Goal: Answer question/provide support

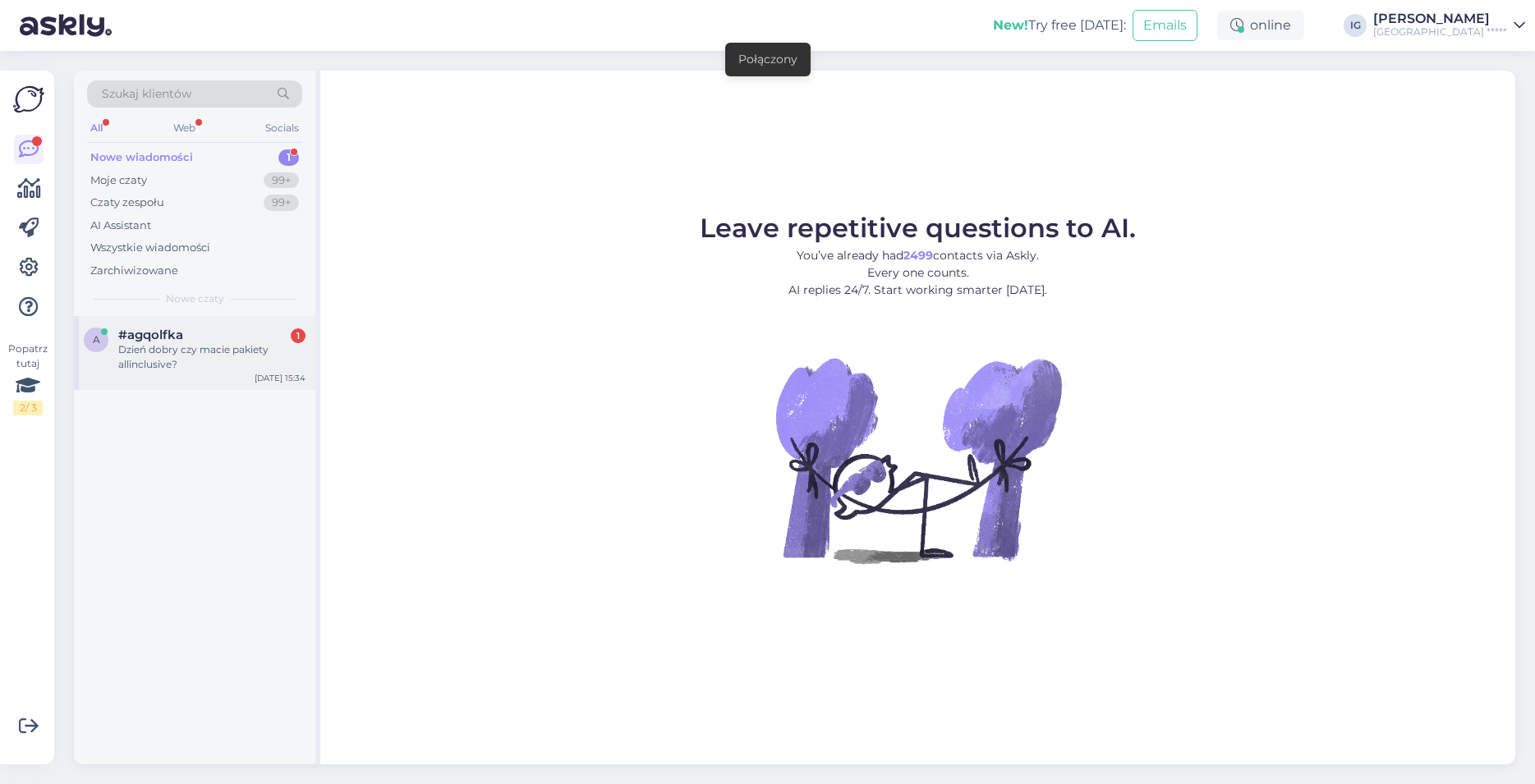
click at [140, 352] on div "Dzień dobry czy macie pakiety allinclusive?" at bounding box center [212, 357] width 187 height 30
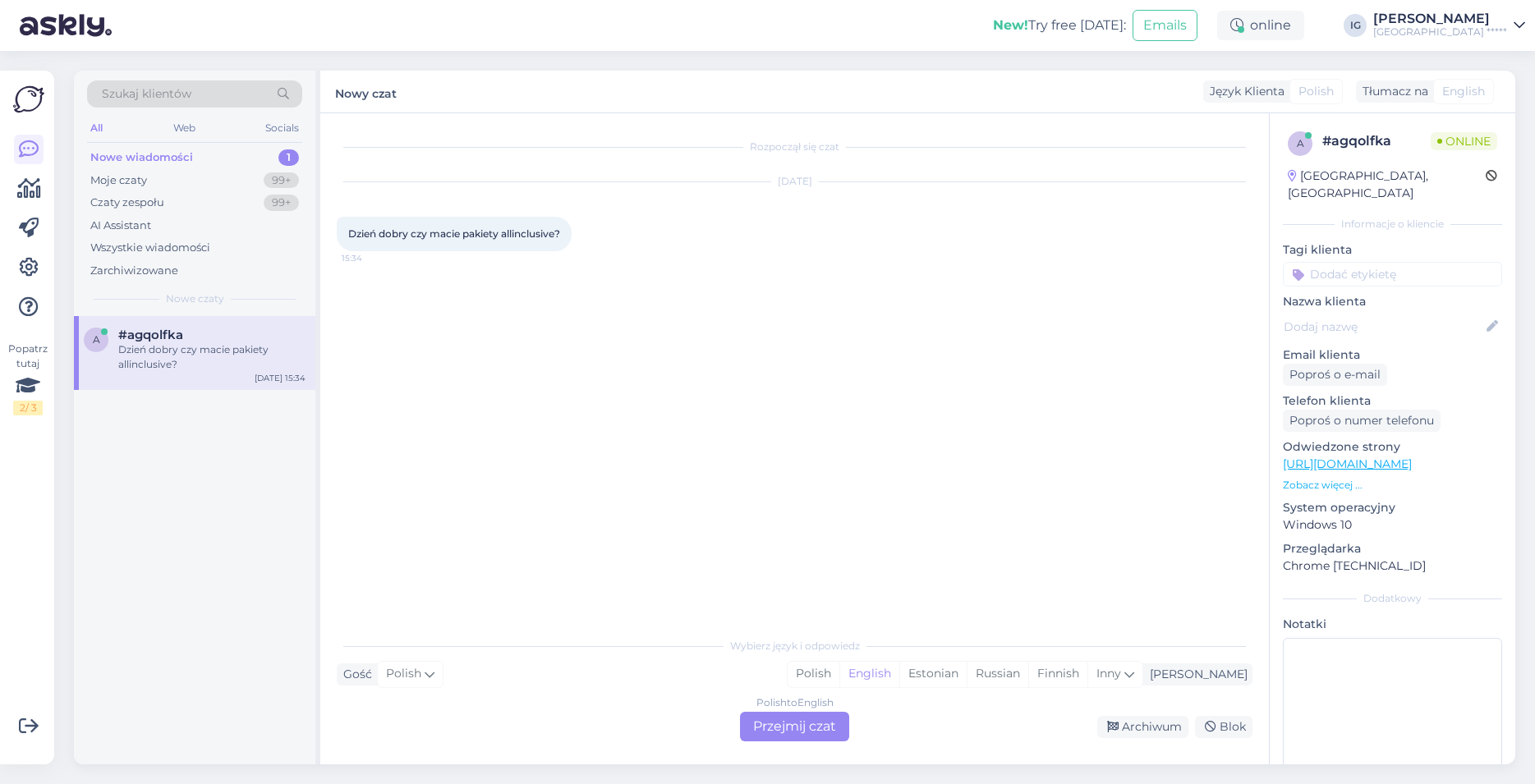
click at [792, 724] on div "Polish to English Przejmij czat" at bounding box center [794, 726] width 109 height 30
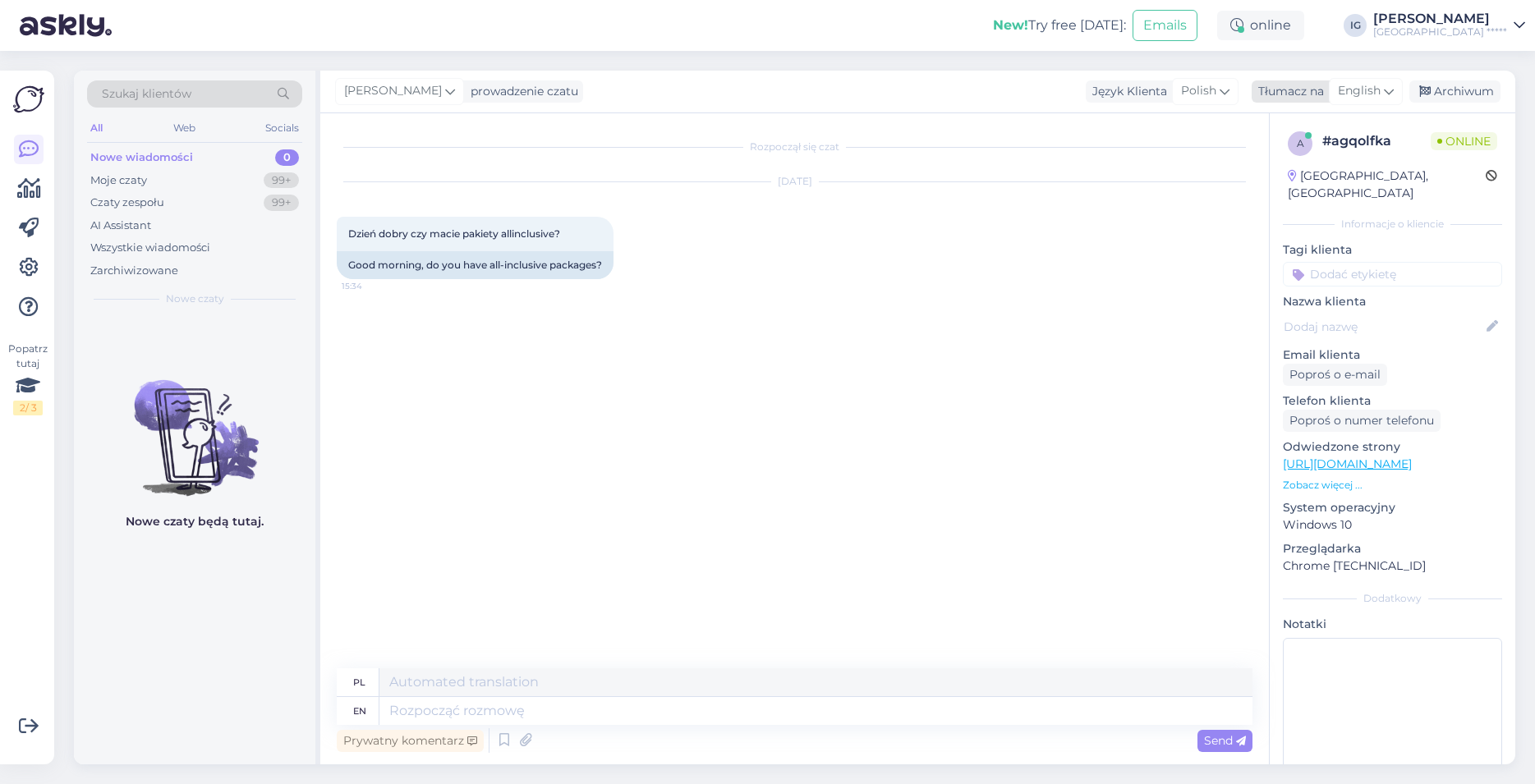
click at [1377, 91] on span "English" at bounding box center [1359, 91] width 42 height 18
type input "pol"
click at [1322, 175] on link "Polish" at bounding box center [1326, 164] width 181 height 26
click at [404, 699] on textarea at bounding box center [794, 708] width 915 height 34
paste textarea "Pakiet zawiera: • 10:00-22:00 napoje bezalkoholowe, alkohole (piwo z nalewaka, …"
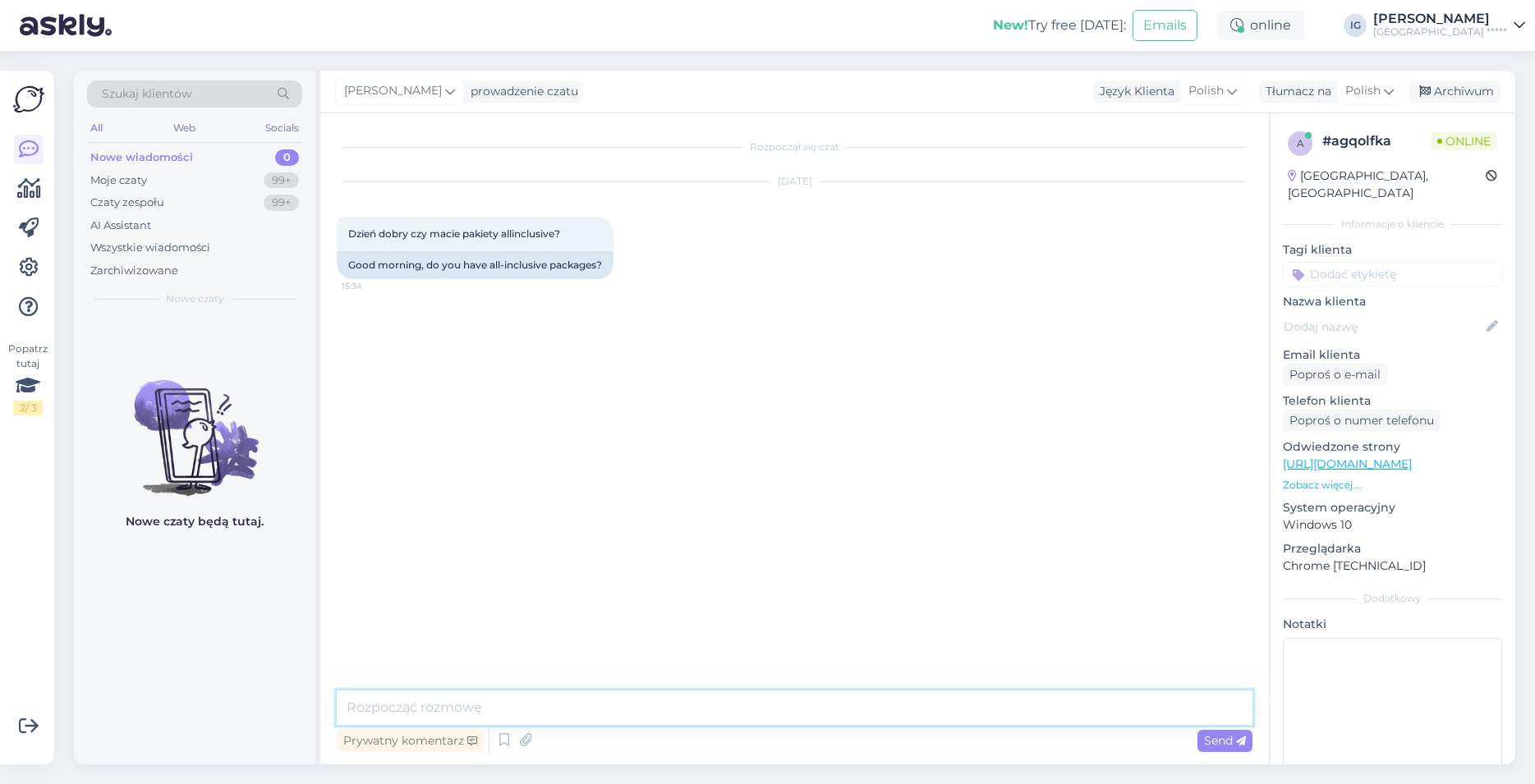
type textarea "Pakiet zawiera: • 10:00-22:00 napoje bezalkoholowe, alkohole (piwo z nalewaka, …"
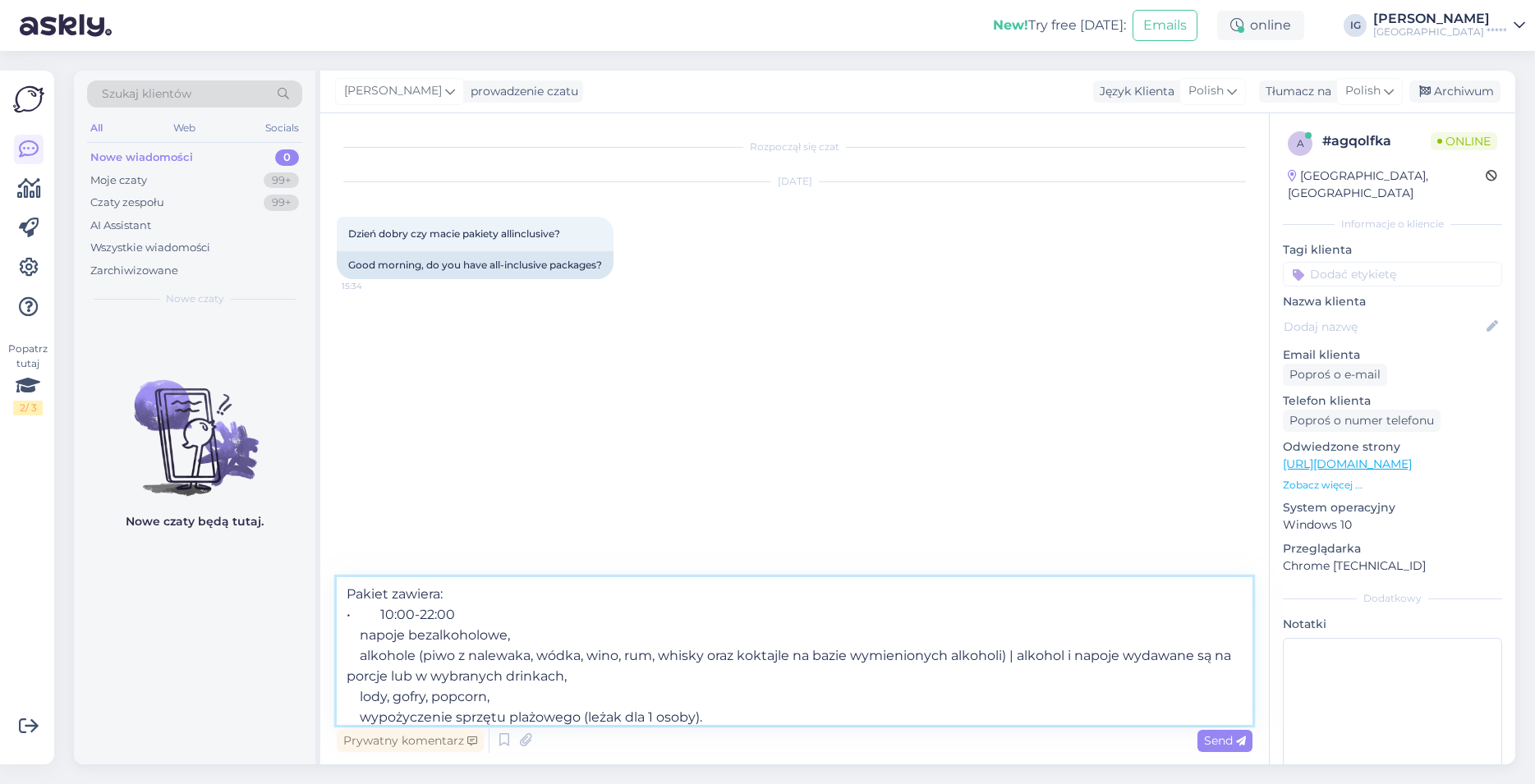
click at [342, 591] on textarea "Pakiet zawiera: • 10:00-22:00 napoje bezalkoholowe, alkohole (piwo z nalewaka, …" at bounding box center [794, 651] width 915 height 147
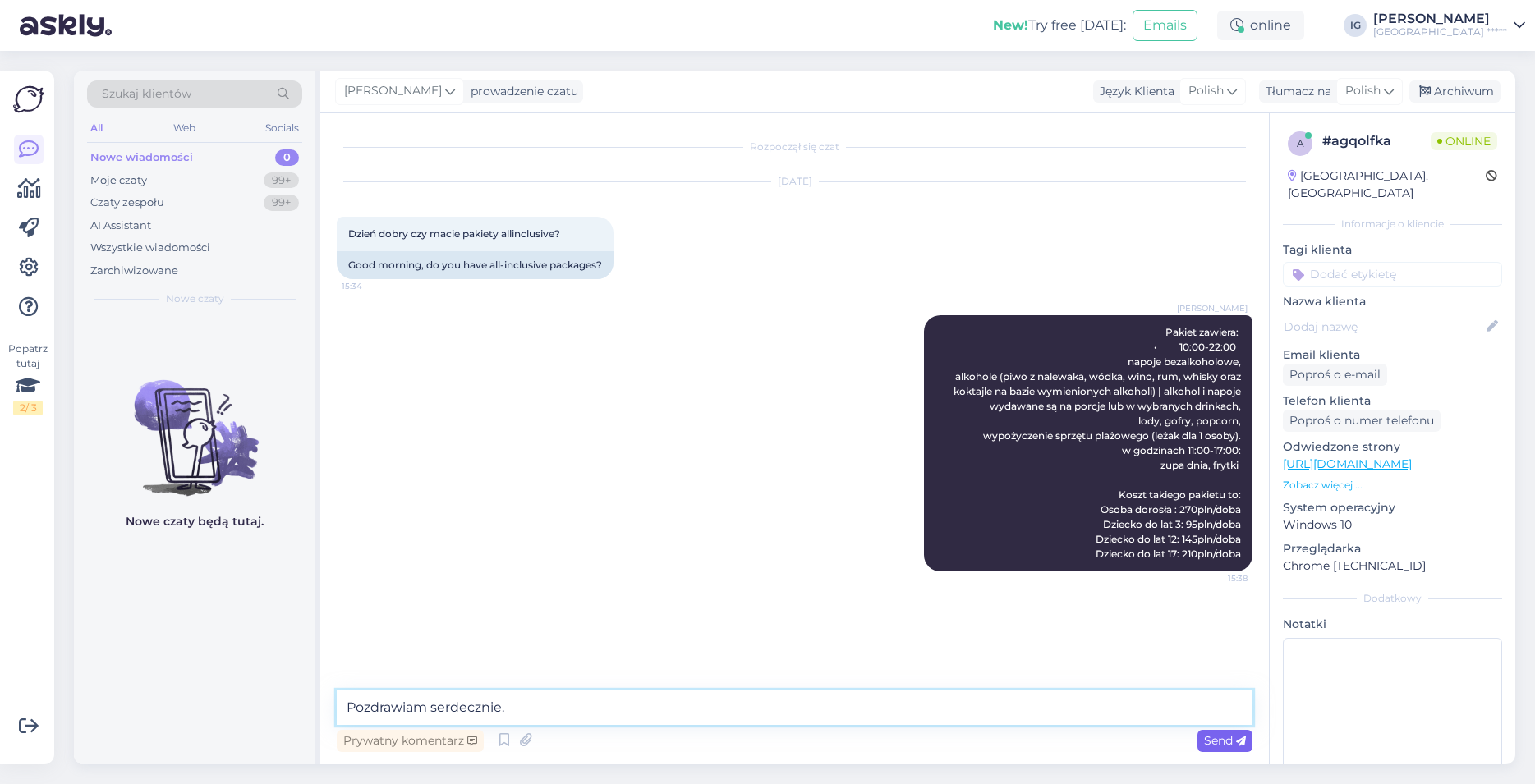
type textarea "Pozdrawiam serdecznie."
click at [1226, 741] on span "Send" at bounding box center [1225, 740] width 42 height 14
